Goal: Task Accomplishment & Management: Use online tool/utility

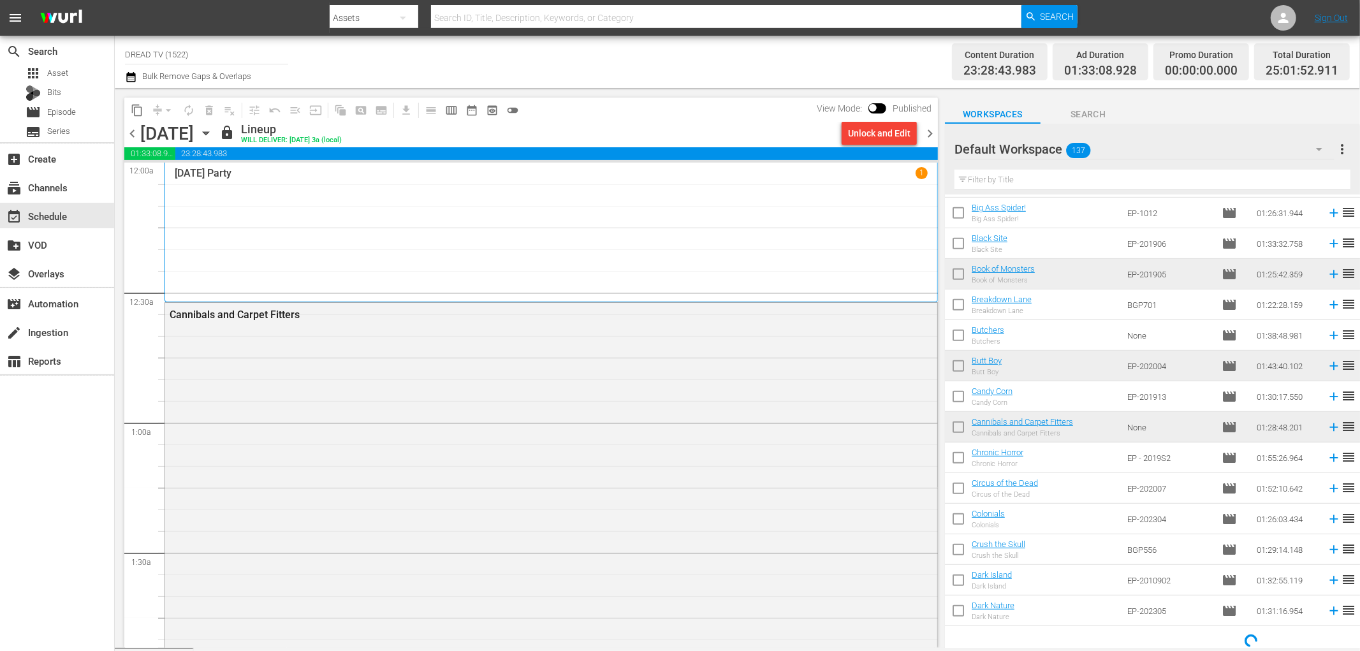
scroll to position [525, 0]
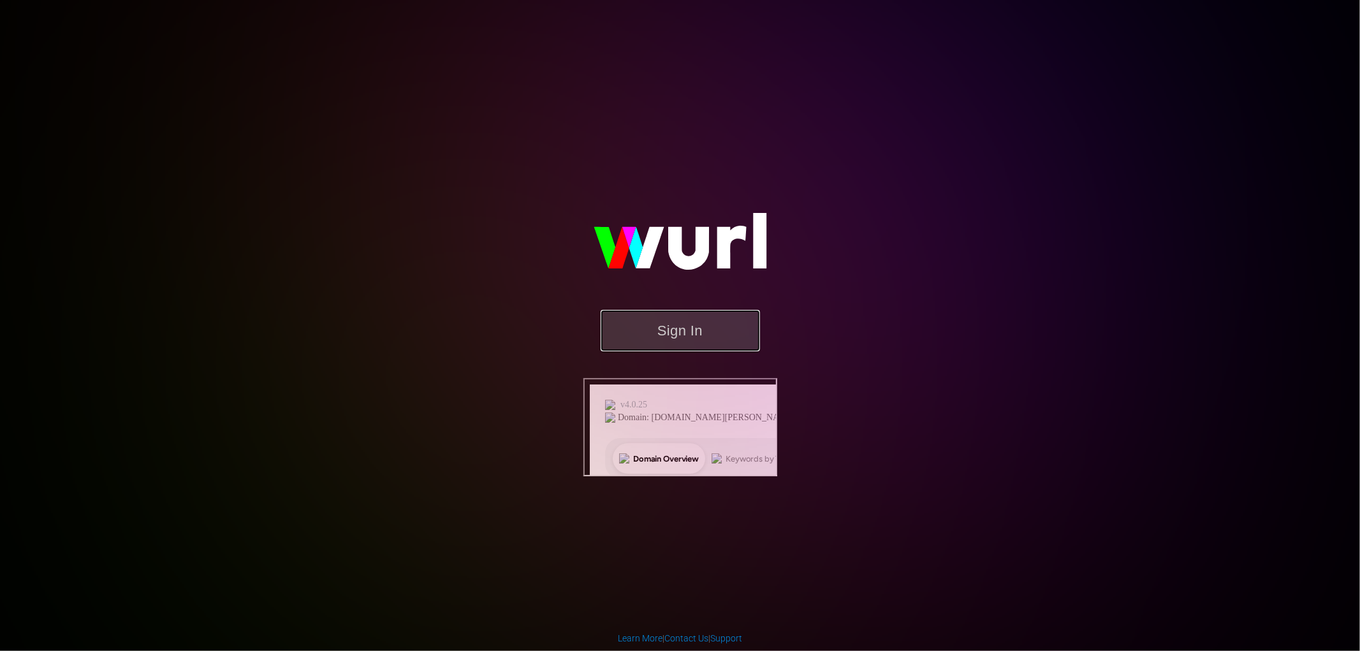
click at [671, 351] on button "Sign In" at bounding box center [680, 330] width 159 height 41
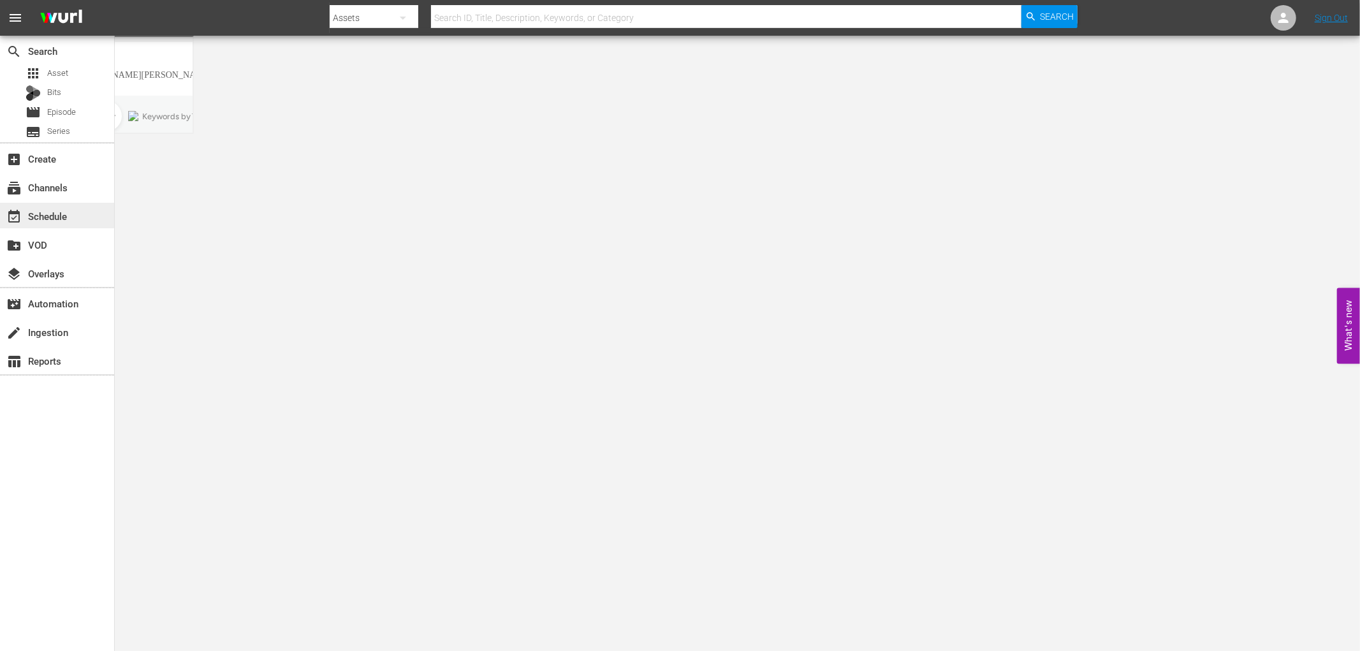
click at [71, 209] on div "event_available Schedule" at bounding box center [57, 216] width 114 height 26
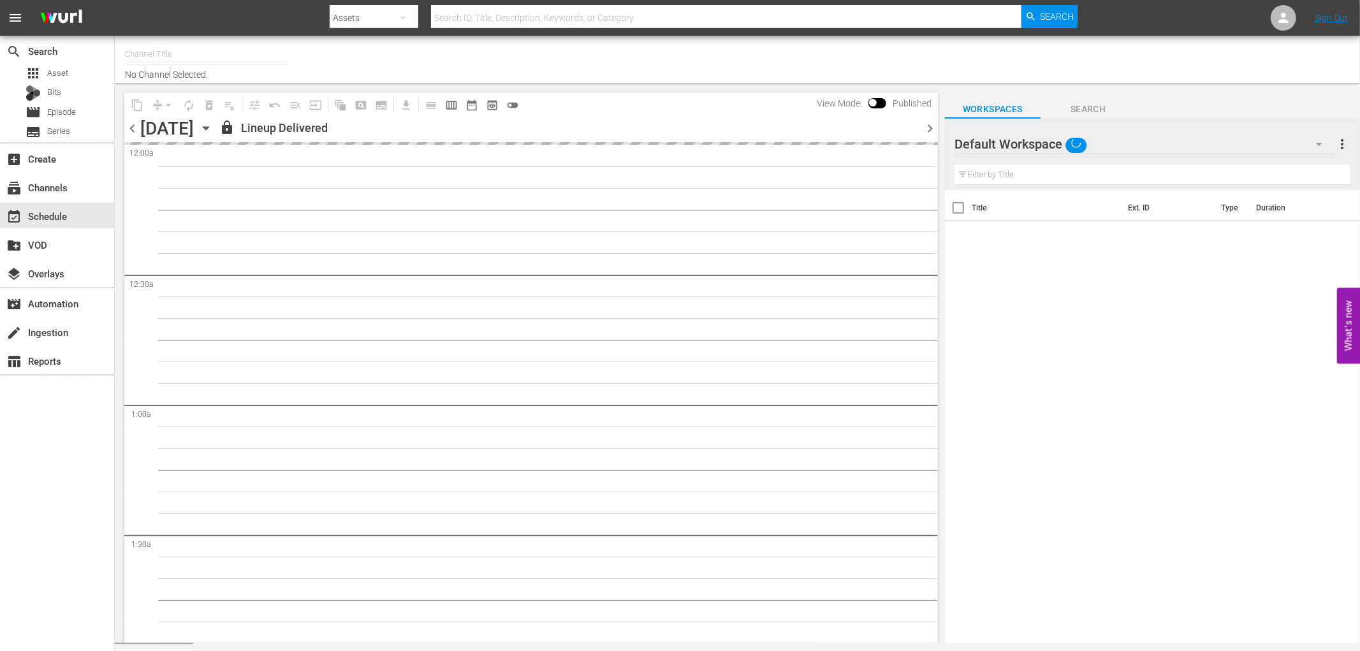
type input "DREAD TV (1522)"
